Goal: Information Seeking & Learning: Learn about a topic

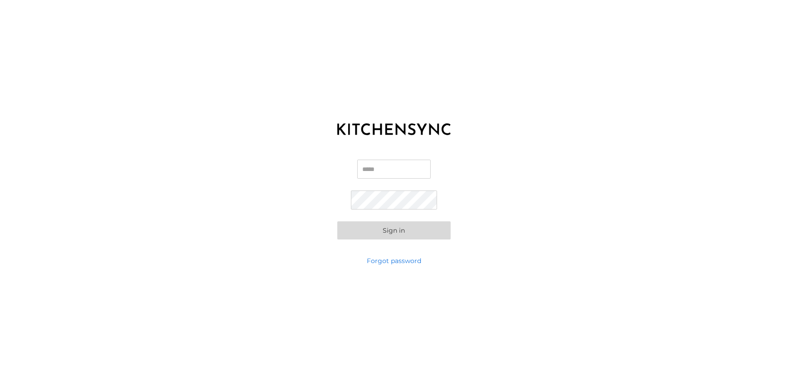
click at [387, 168] on input "Email" at bounding box center [393, 169] width 73 height 19
paste input "**********"
type input "**********"
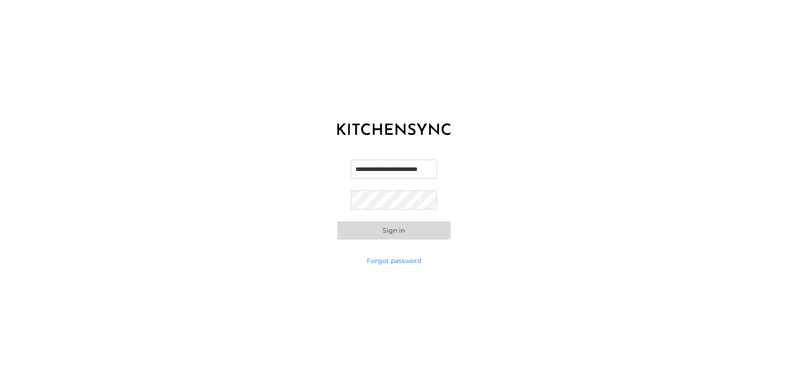
click at [362, 228] on button "Sign in" at bounding box center [393, 230] width 113 height 18
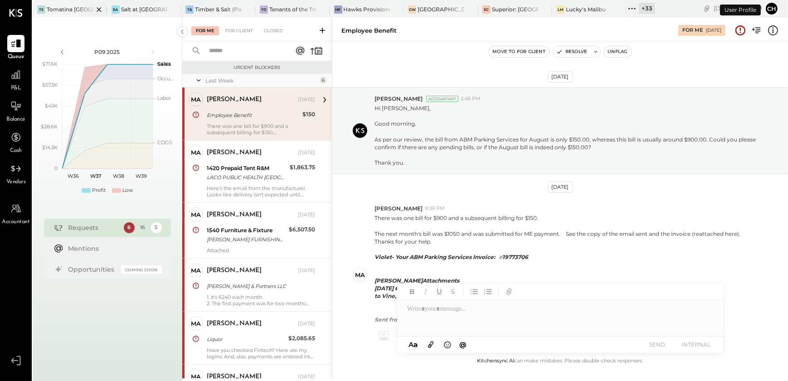
click at [99, 9] on icon at bounding box center [99, 9] width 5 height 5
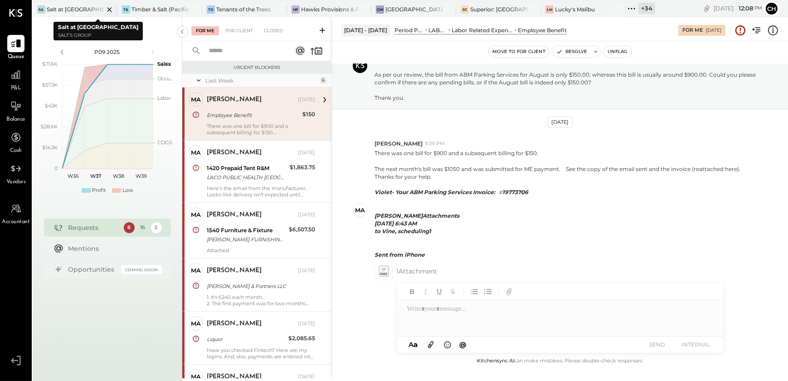
click at [106, 9] on icon at bounding box center [109, 9] width 11 height 11
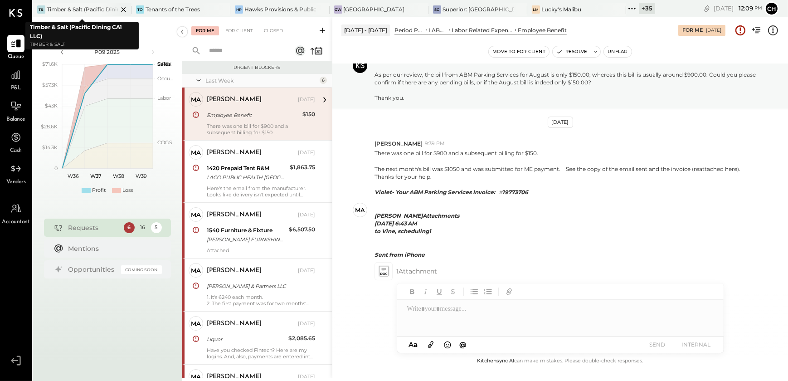
click at [126, 9] on icon at bounding box center [123, 9] width 11 height 11
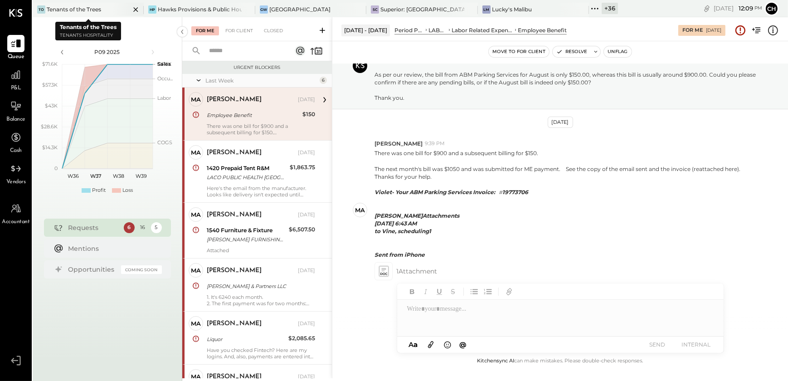
click at [136, 9] on icon at bounding box center [136, 9] width 5 height 5
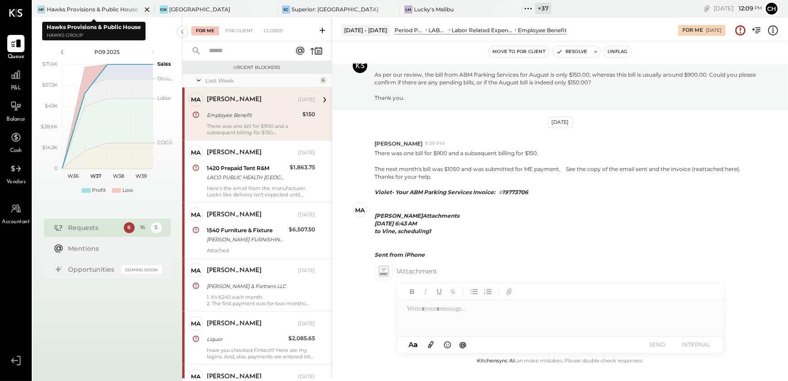
click at [149, 5] on icon at bounding box center [146, 9] width 11 height 11
click at [146, 6] on icon at bounding box center [146, 9] width 11 height 11
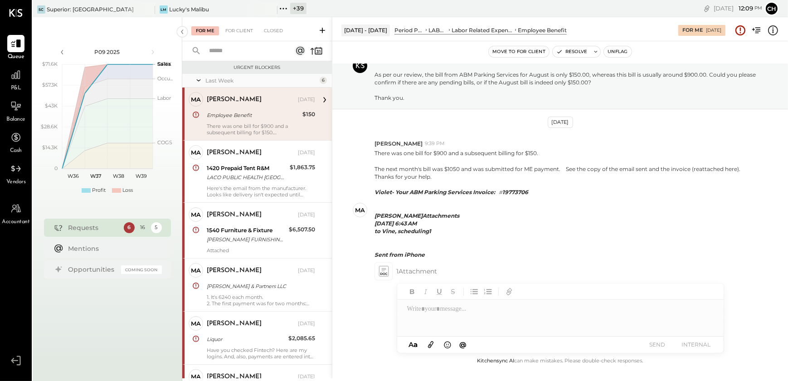
click at [146, 6] on icon at bounding box center [146, 9] width 11 height 11
click at [146, 9] on icon at bounding box center [146, 9] width 11 height 11
click at [41, 9] on icon at bounding box center [39, 9] width 12 height 12
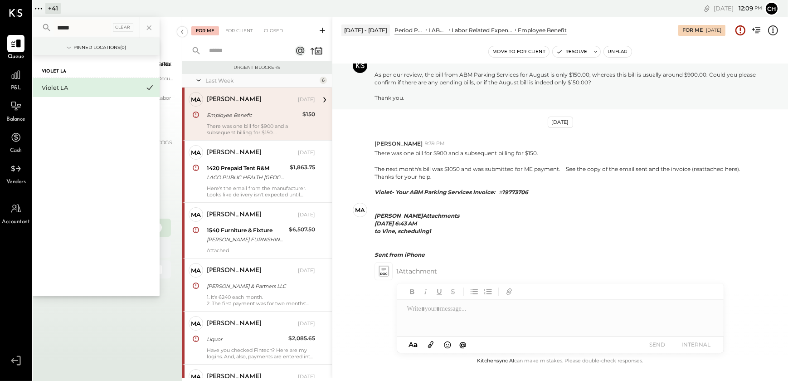
type input "*****"
click at [60, 88] on div "Violet LA" at bounding box center [91, 87] width 98 height 9
click at [68, 91] on div "Violet LA" at bounding box center [91, 87] width 98 height 9
click at [62, 88] on div "Violet LA" at bounding box center [91, 87] width 98 height 9
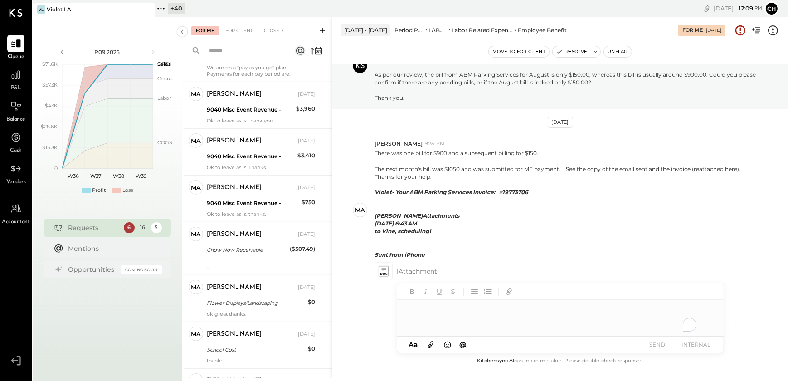
scroll to position [595, 0]
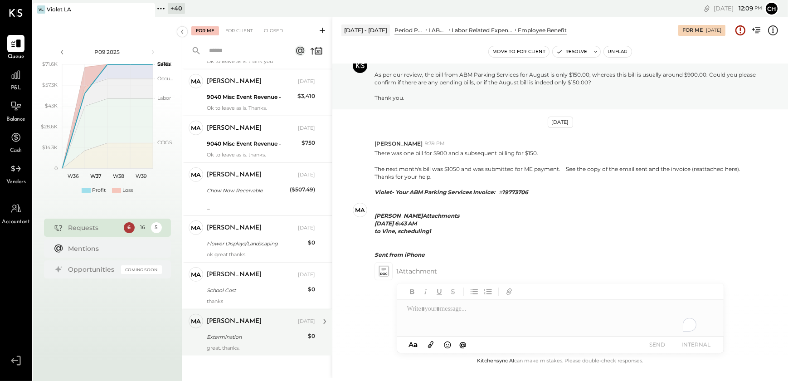
click at [231, 334] on div "Extermination" at bounding box center [256, 336] width 98 height 9
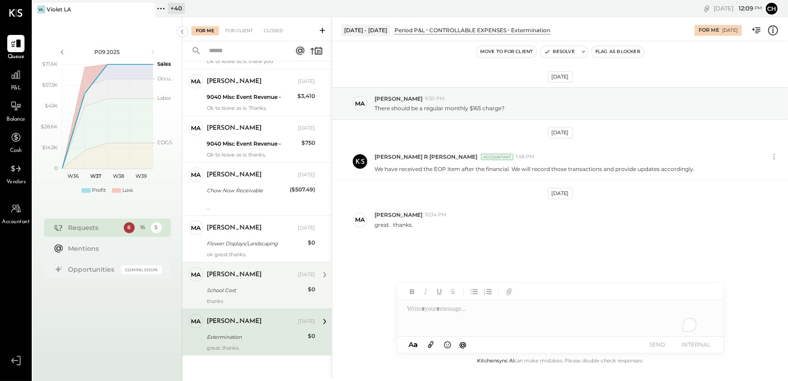
click at [227, 295] on div "[PERSON_NAME] [DATE] School Cost $0 thanks" at bounding box center [261, 285] width 108 height 37
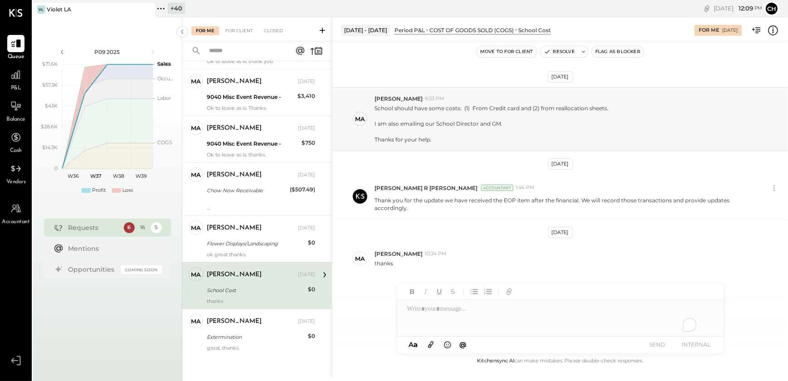
scroll to position [554, 0]
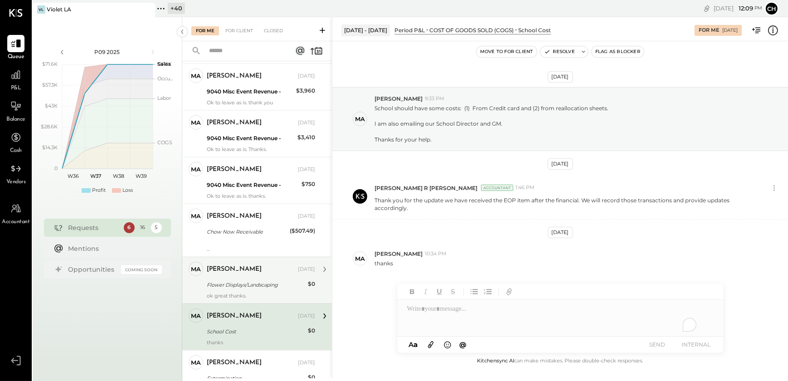
click at [225, 292] on div "ok great thanks." at bounding box center [261, 295] width 108 height 6
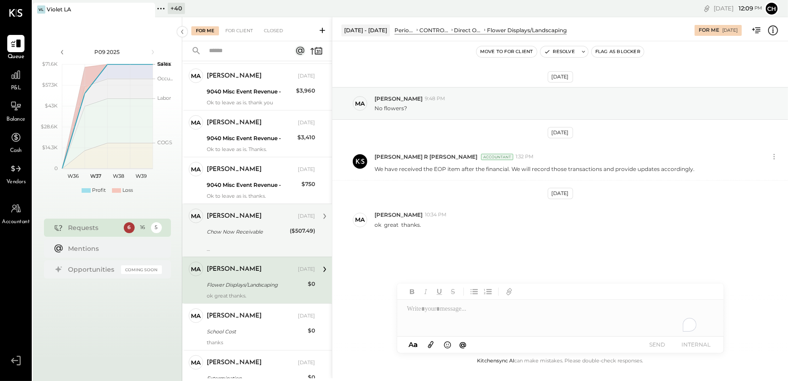
click at [231, 240] on div at bounding box center [261, 242] width 108 height 6
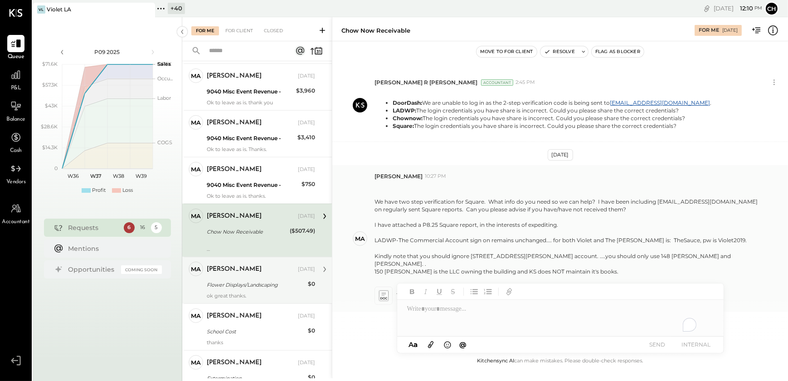
scroll to position [426, 0]
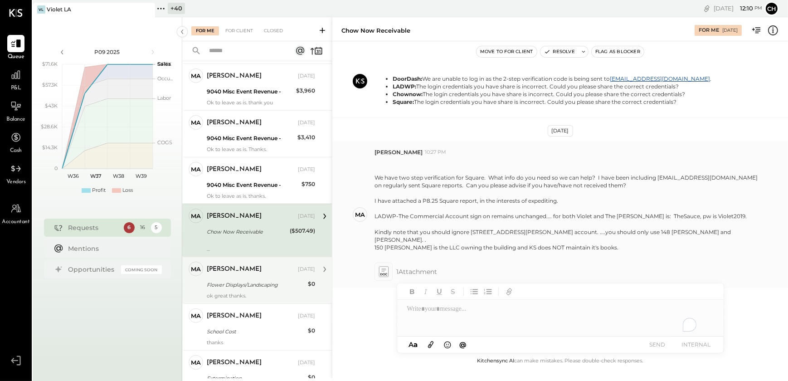
click at [381, 270] on icon at bounding box center [384, 272] width 10 height 10
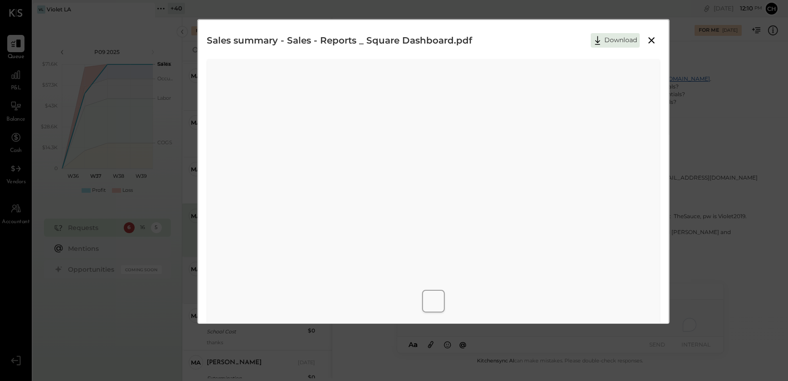
click at [653, 43] on icon at bounding box center [651, 40] width 11 height 11
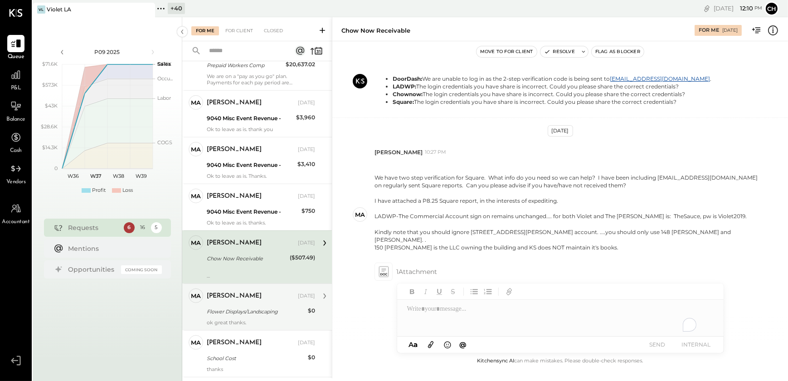
scroll to position [512, 0]
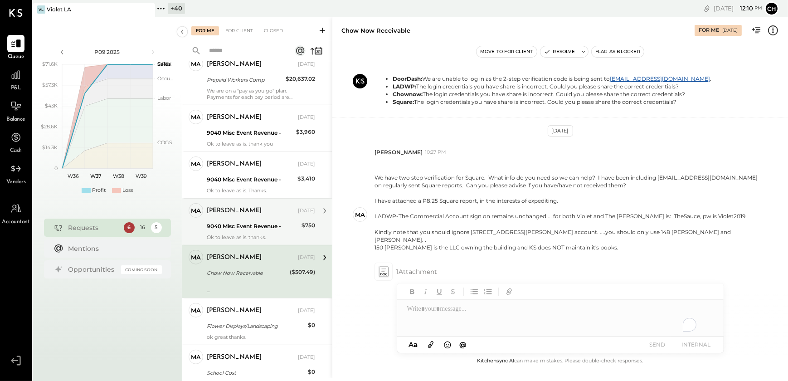
click at [243, 224] on div "9040 Misc Event Revenue -" at bounding box center [253, 226] width 92 height 9
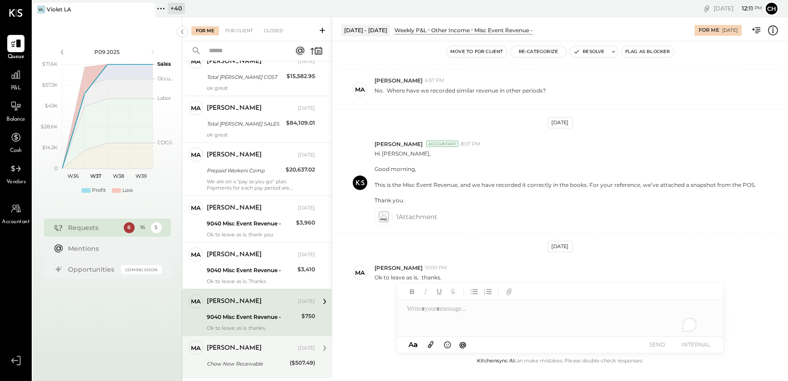
scroll to position [389, 0]
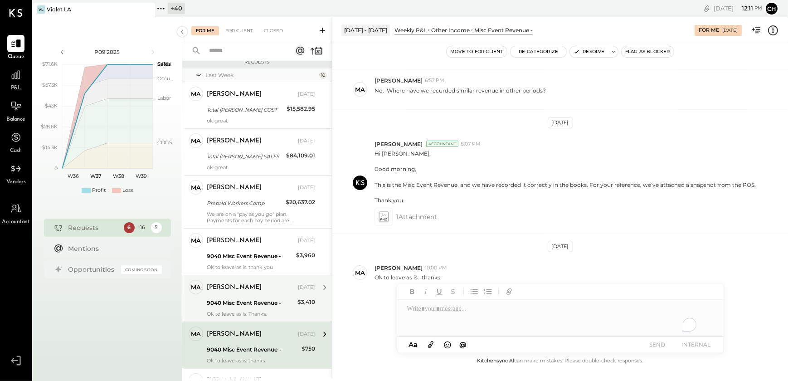
click at [226, 299] on div "9040 Misc Event Revenue -" at bounding box center [251, 302] width 88 height 9
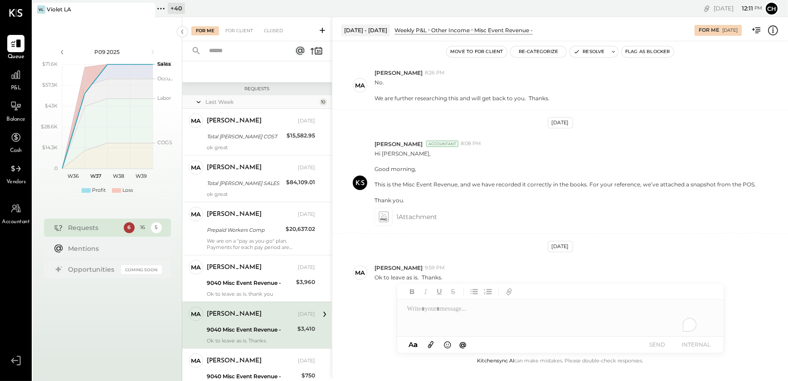
scroll to position [348, 0]
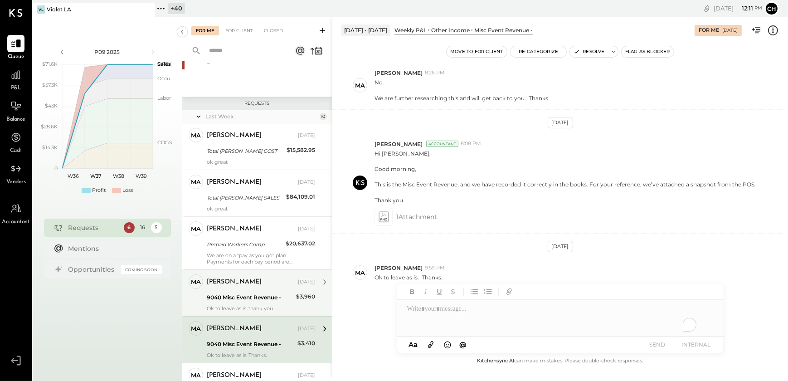
click at [227, 297] on div "9040 Misc Event Revenue -" at bounding box center [250, 297] width 87 height 9
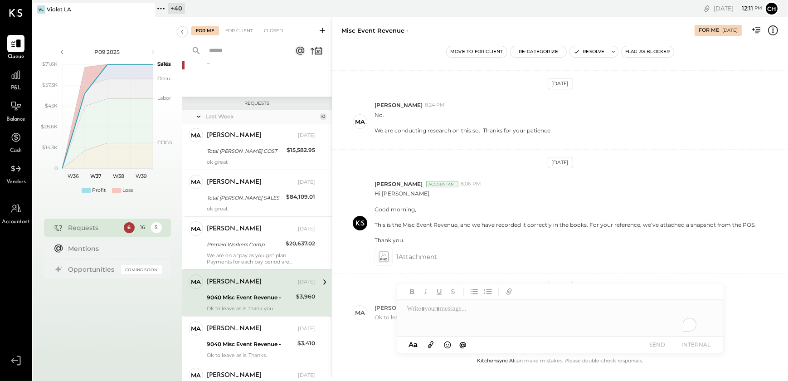
scroll to position [208, 0]
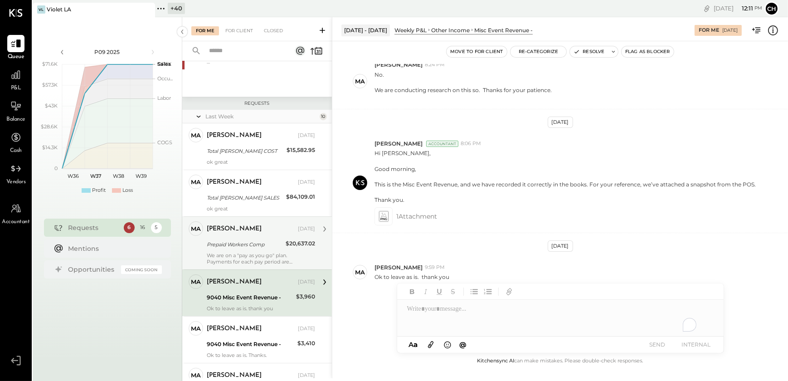
click at [241, 253] on div "We are on a "pay as you go" plan. Payments for each pay period are auutomatical…" at bounding box center [261, 258] width 108 height 13
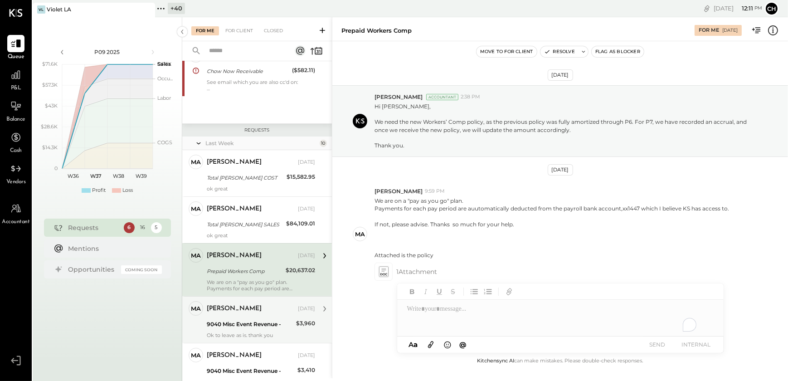
scroll to position [307, 0]
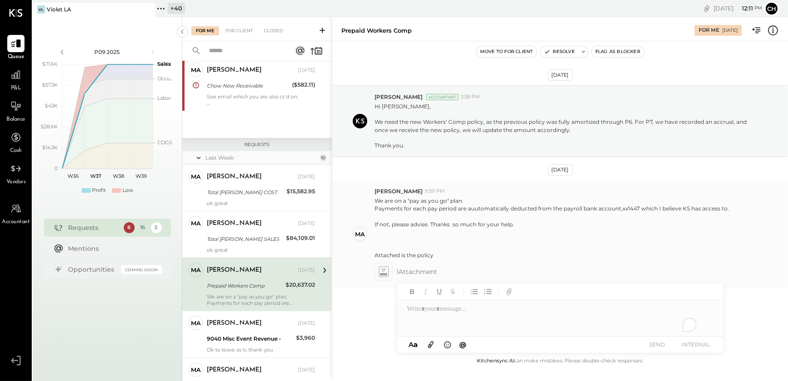
click at [385, 272] on icon at bounding box center [384, 272] width 10 height 10
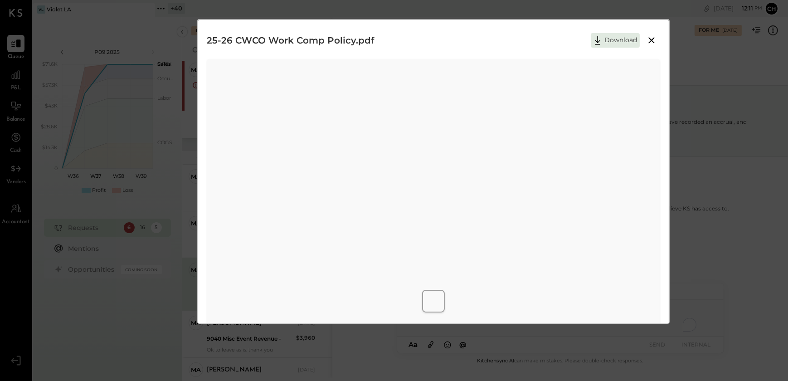
click at [654, 38] on icon at bounding box center [651, 40] width 11 height 11
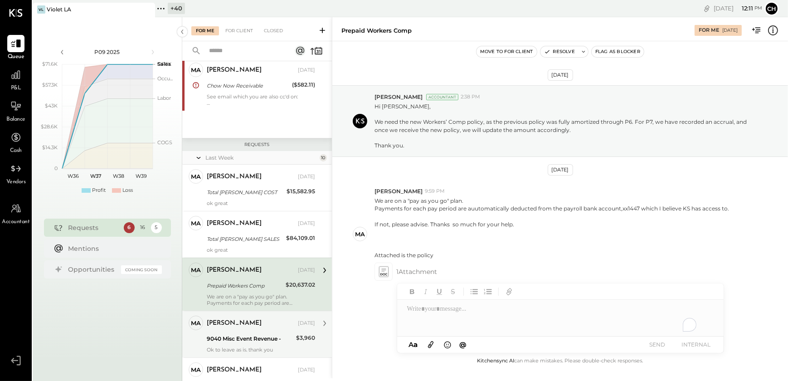
scroll to position [265, 0]
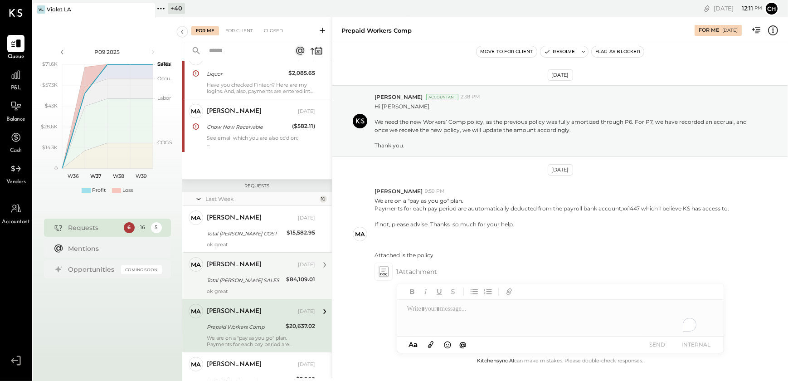
click at [224, 282] on div "Total [PERSON_NAME] SALES" at bounding box center [245, 280] width 77 height 9
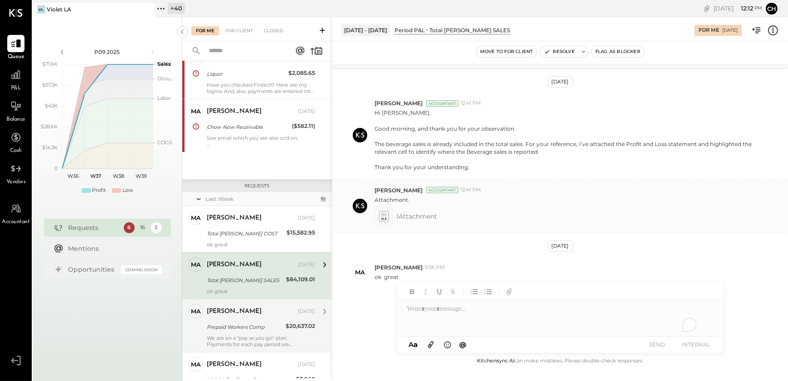
click at [383, 213] on icon at bounding box center [384, 216] width 10 height 10
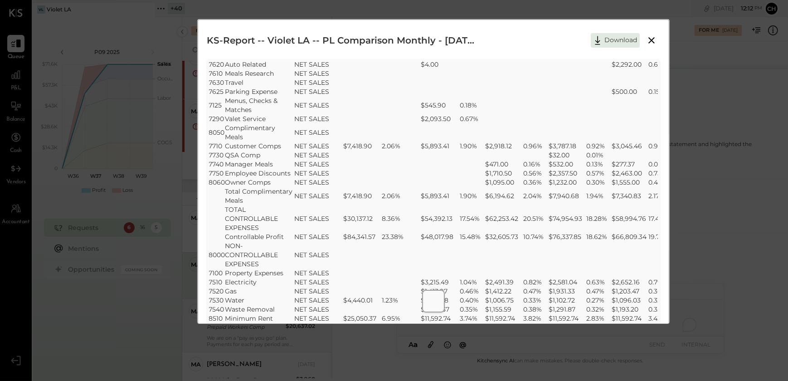
scroll to position [1978, 0]
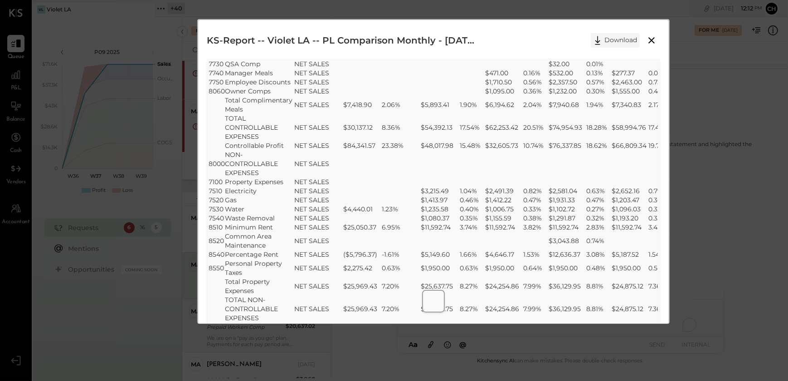
click at [603, 41] on icon at bounding box center [598, 41] width 14 height 14
click at [721, 130] on div "KS-Report -- Violet LA -- PL Comparison Monthly - Jun 30 - Mar 30 2025.xlsx Dow…" at bounding box center [394, 190] width 788 height 381
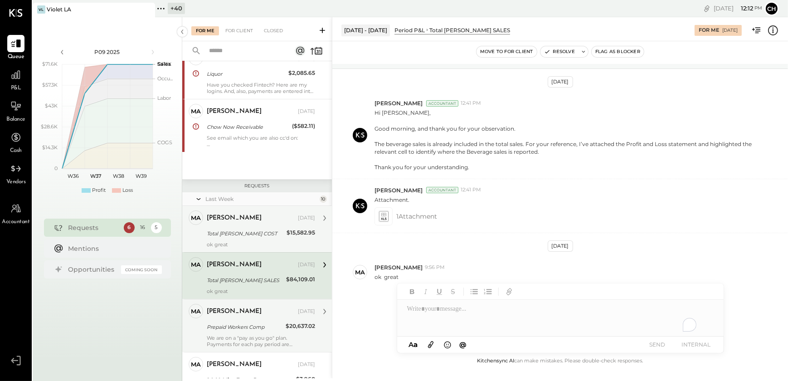
click at [239, 237] on div "Total [PERSON_NAME] COST" at bounding box center [245, 233] width 77 height 9
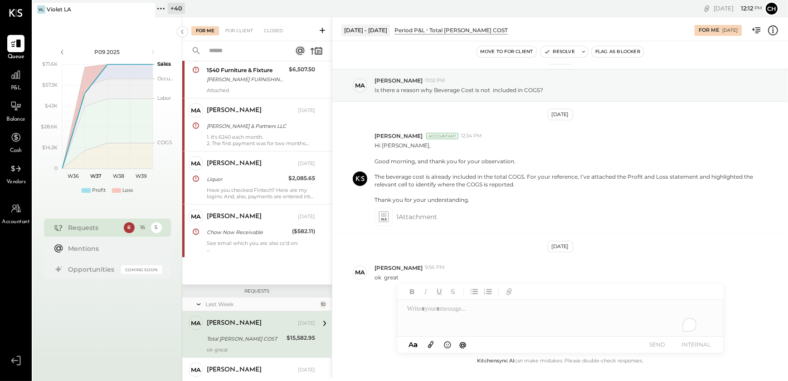
scroll to position [141, 0]
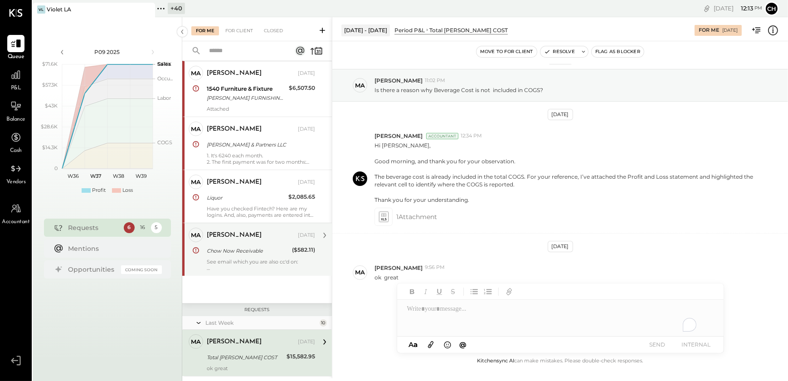
click at [220, 253] on div "Chow Now Receivable" at bounding box center [248, 250] width 83 height 9
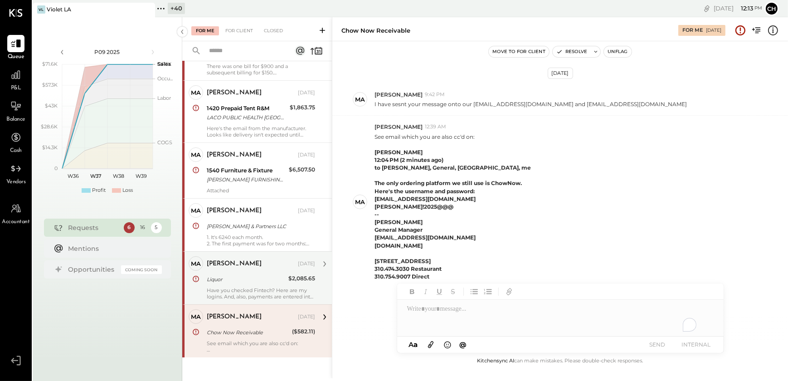
scroll to position [59, 0]
click at [228, 272] on div "Margaret Sep 09, 2025 Liquor $2,085.65 Have you checked Fintech? Here are my lo…" at bounding box center [261, 279] width 108 height 44
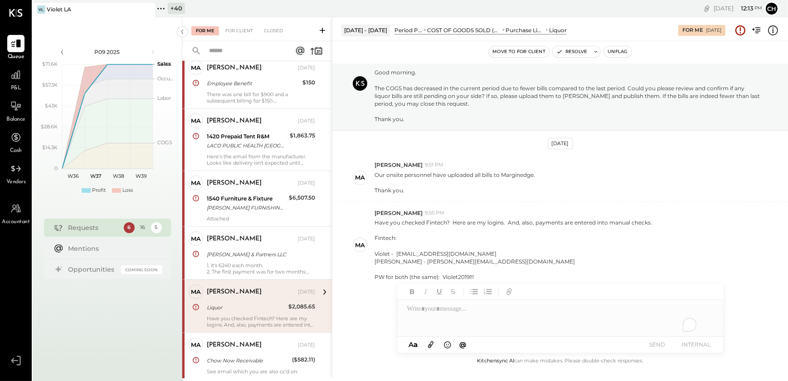
scroll to position [18, 0]
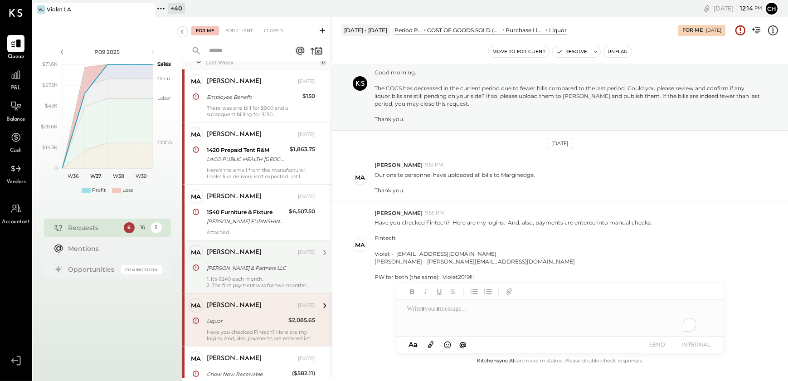
click at [241, 279] on div "1. It's 6240 each month. 2. The first payment was for two months: July and Dece…" at bounding box center [261, 282] width 108 height 13
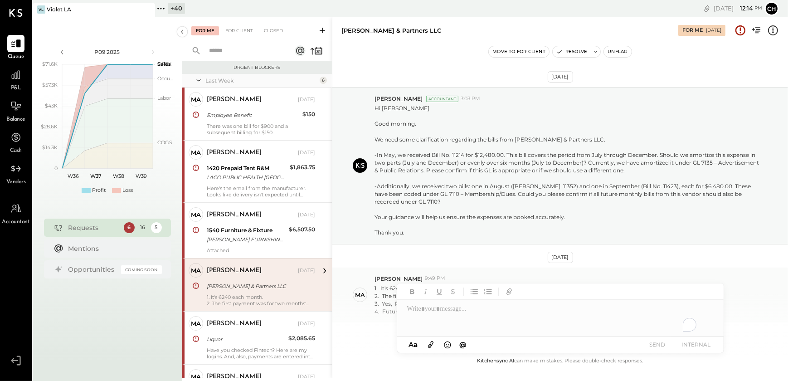
scroll to position [34, 0]
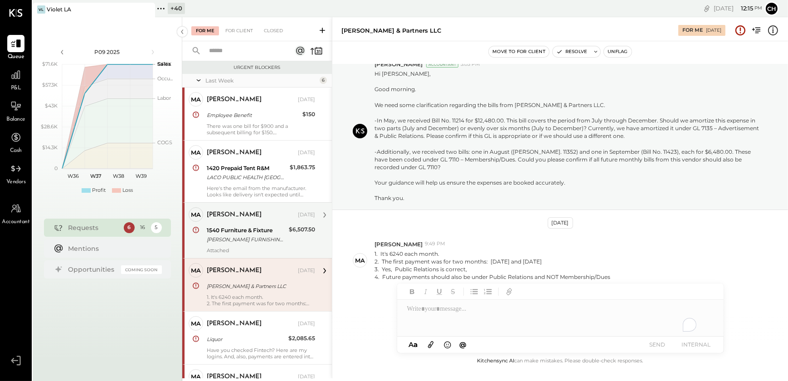
click at [257, 245] on div "Margaret Sep 09, 2025 1540 Furniture & Fixture WATSON FURNISHINGS INC HAYWARD C…" at bounding box center [261, 230] width 108 height 46
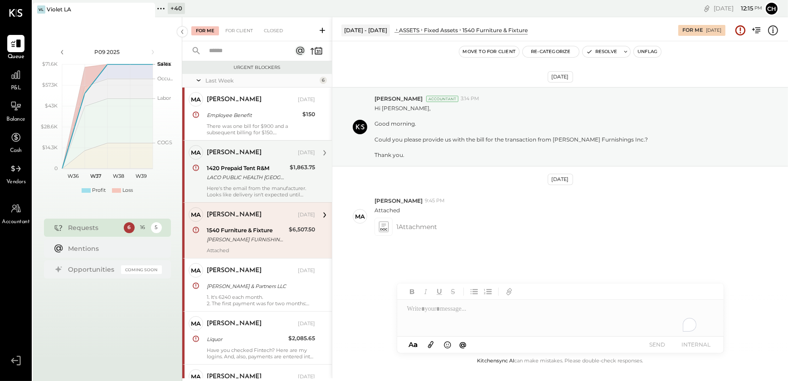
click at [232, 186] on div "Here's the email from the manufacturer. Looks like delivery isn't expected unti…" at bounding box center [261, 191] width 108 height 13
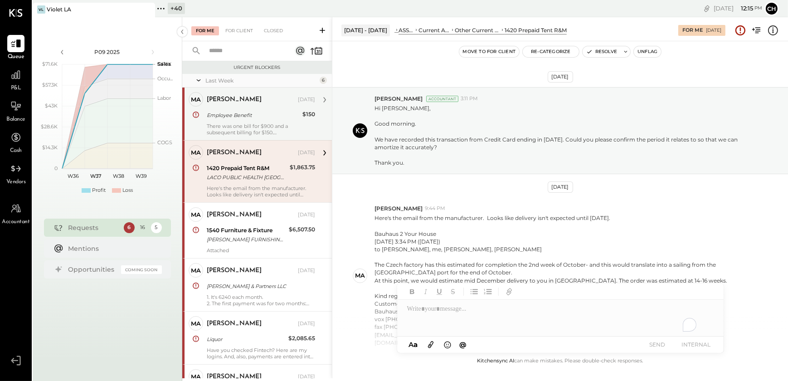
click at [231, 128] on div "There was one bill for $900 and a subsequent billing for $150. The next month's…" at bounding box center [261, 129] width 108 height 13
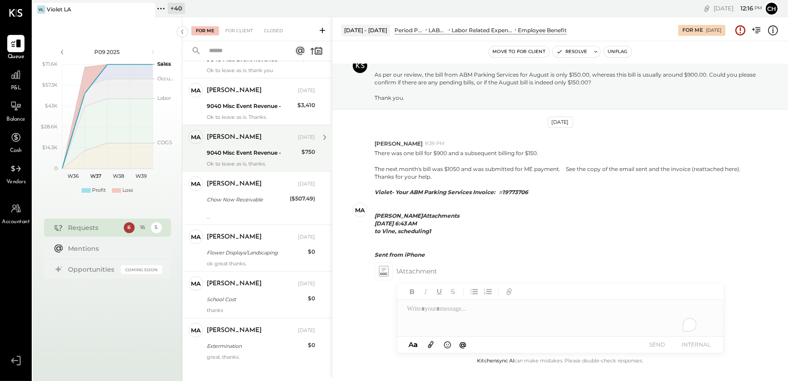
scroll to position [595, 0]
